Goal: Task Accomplishment & Management: Manage account settings

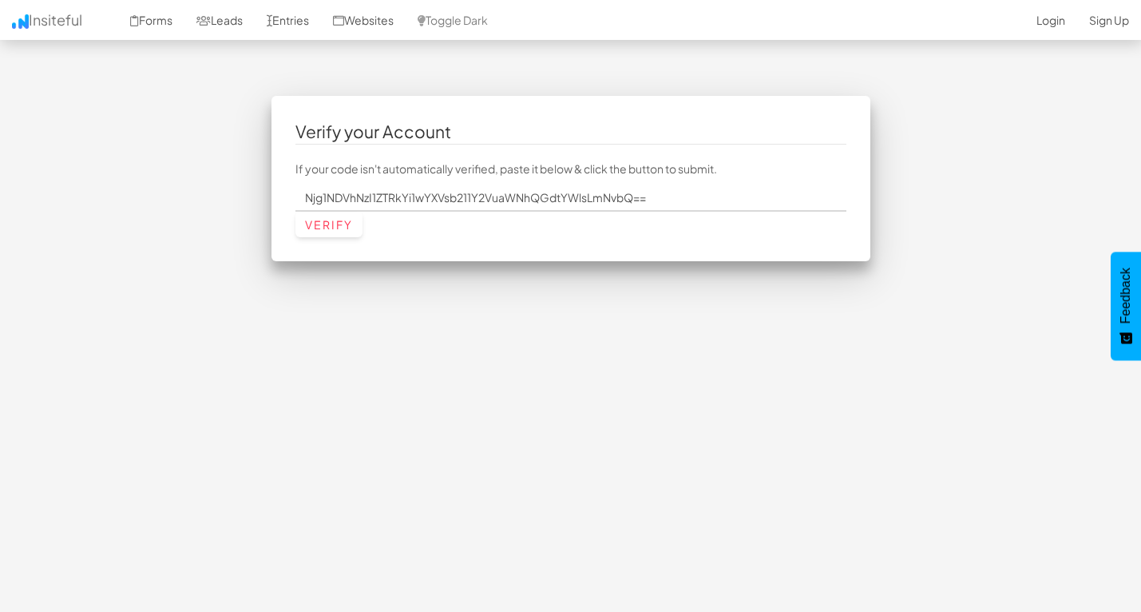
click at [337, 229] on input "Verify" at bounding box center [328, 225] width 67 height 26
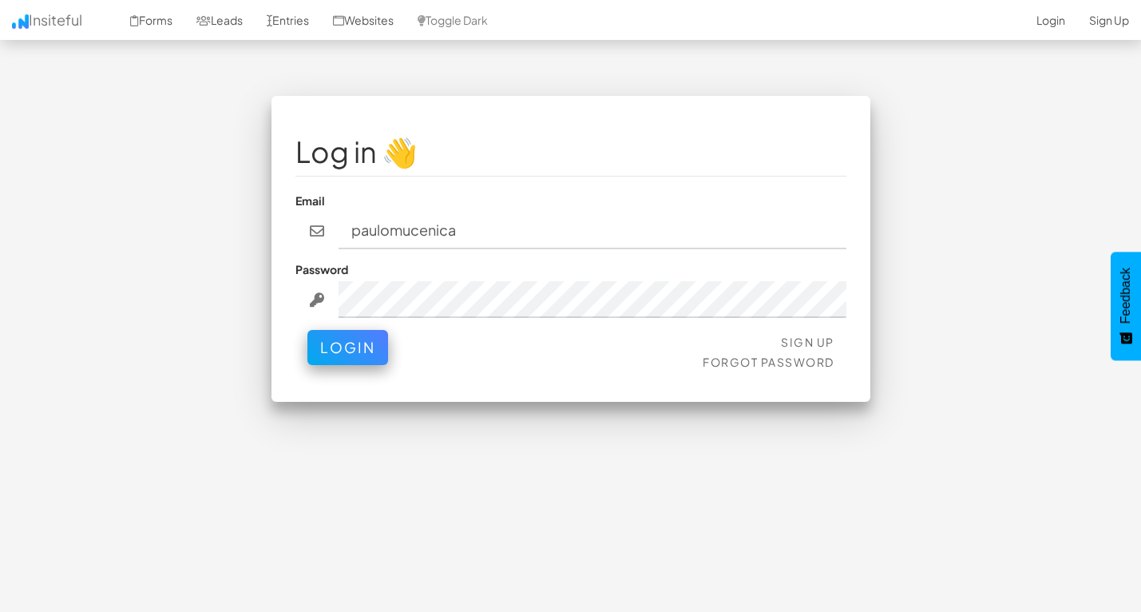
click at [360, 309] on fieldset "Log in 👋 Email paulomucenica Password Sign Up Forgot Password Login" at bounding box center [570, 249] width 551 height 258
click at [337, 342] on button "Login" at bounding box center [347, 343] width 81 height 35
click at [355, 330] on button "Login" at bounding box center [347, 343] width 81 height 35
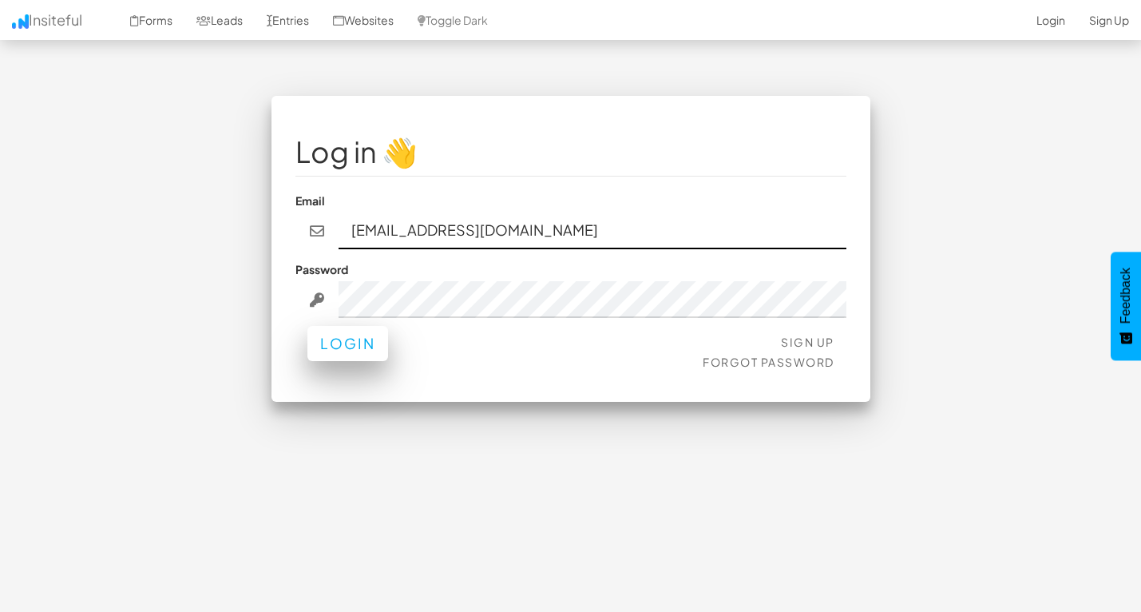
type input "paulomucenica@gmail.com"
click at [332, 326] on button "Login" at bounding box center [347, 343] width 81 height 35
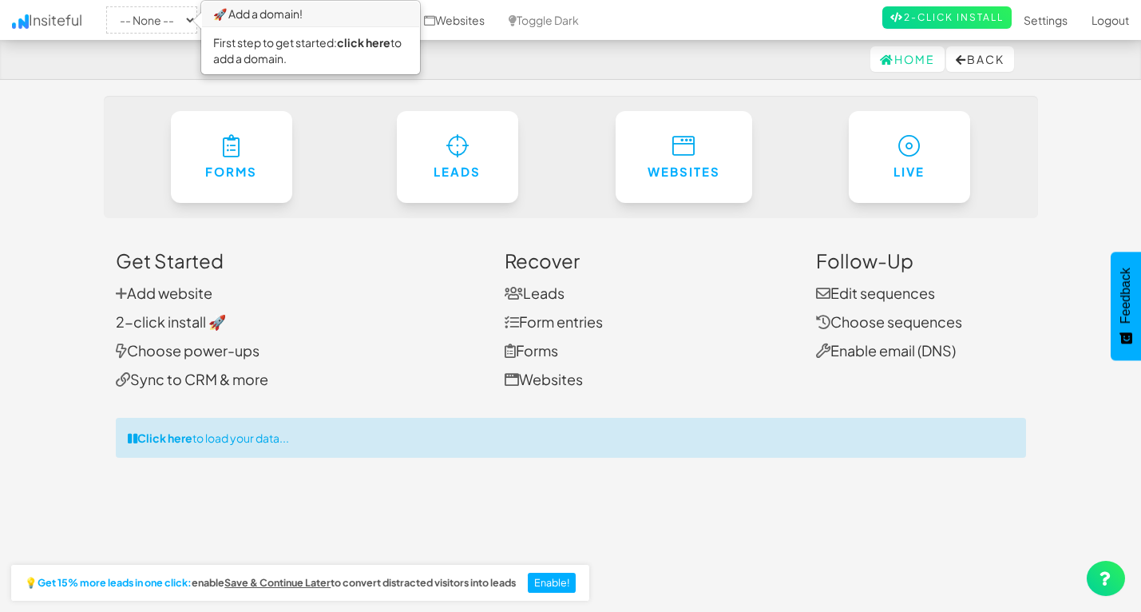
click at [33, 17] on link "Insiteful" at bounding box center [47, 20] width 94 height 40
click at [47, 30] on link "Insiteful" at bounding box center [47, 20] width 94 height 40
